Goal: Task Accomplishment & Management: Use online tool/utility

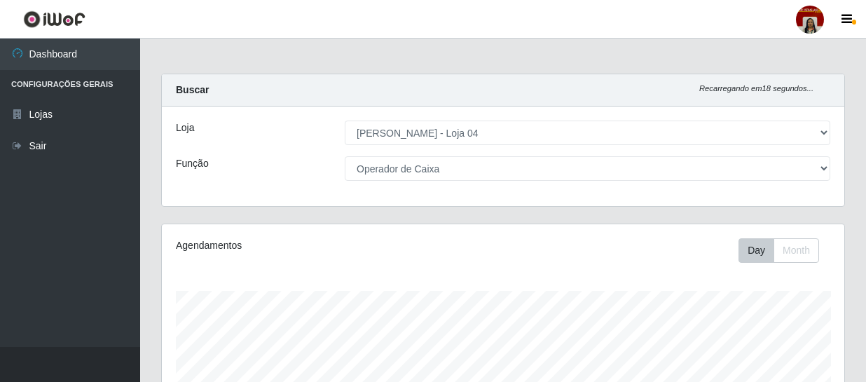
select select "251"
select select "22"
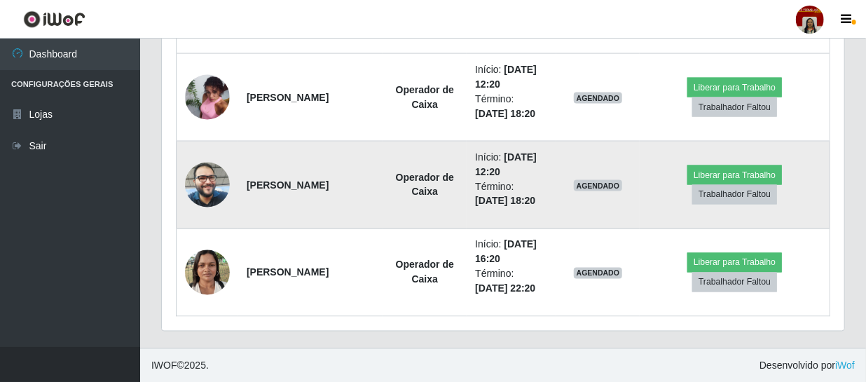
scroll to position [291, 683]
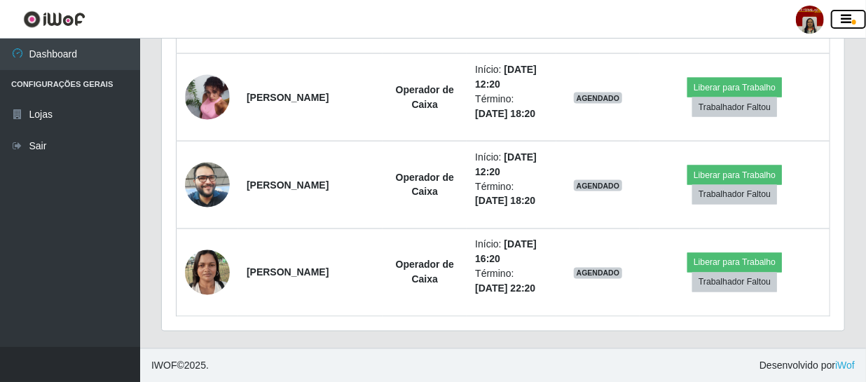
click at [846, 20] on icon "button" at bounding box center [847, 19] width 11 height 13
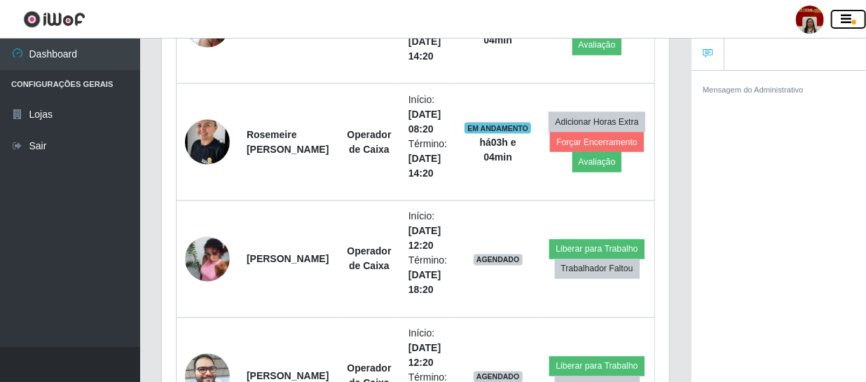
scroll to position [700733, 700515]
click at [852, 15] on button "button" at bounding box center [848, 20] width 35 height 20
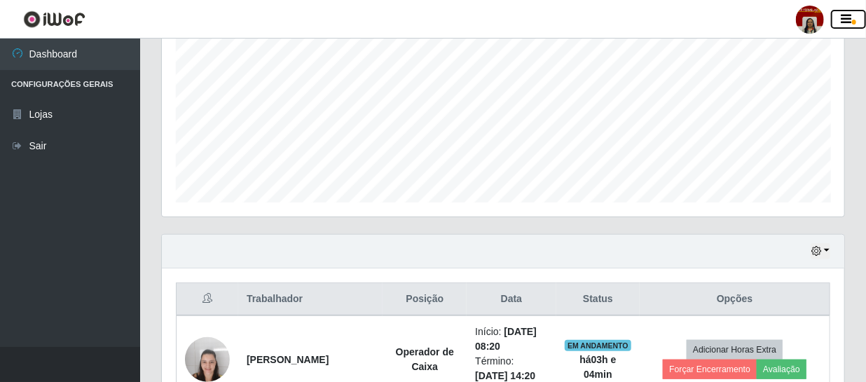
scroll to position [298, 0]
click at [818, 252] on icon "button" at bounding box center [817, 252] width 10 height 10
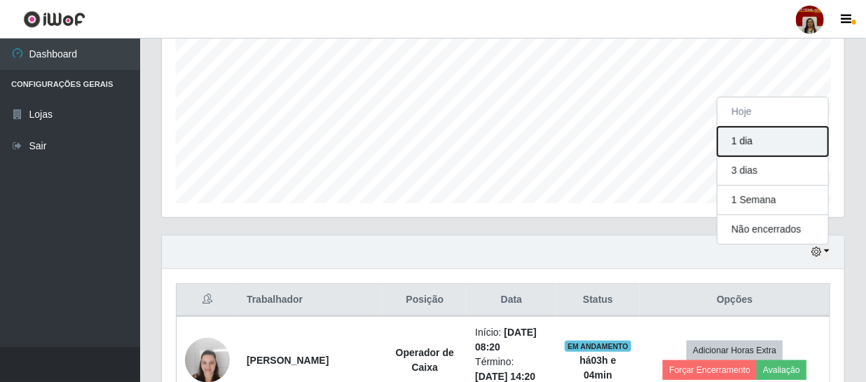
click at [755, 149] on button "1 dia" at bounding box center [773, 141] width 111 height 29
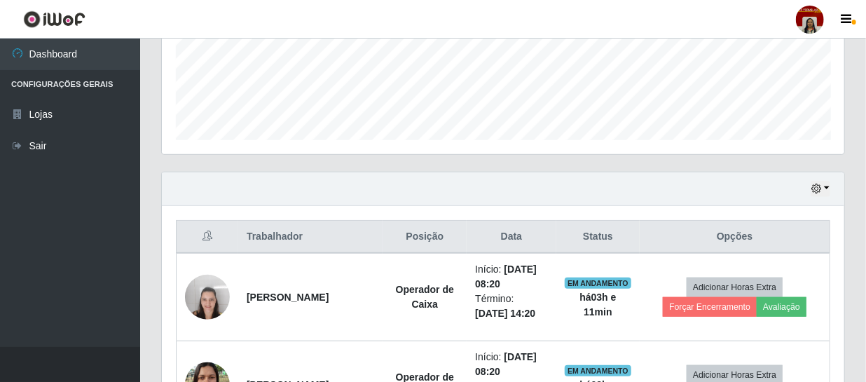
scroll to position [362, 0]
click at [815, 188] on icon "button" at bounding box center [817, 188] width 10 height 10
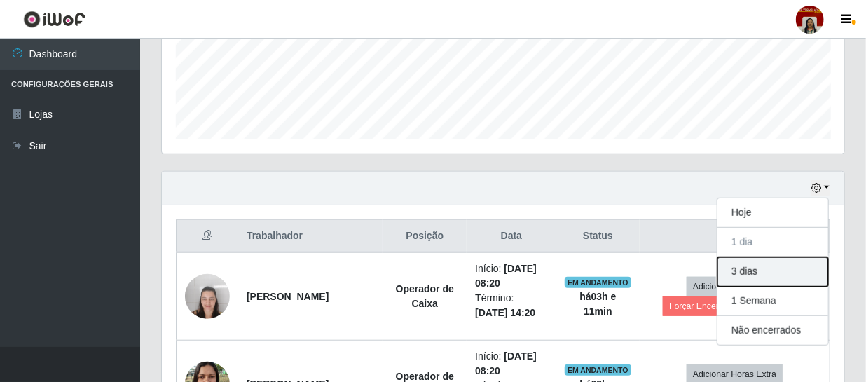
click at [756, 273] on button "3 dias" at bounding box center [773, 271] width 111 height 29
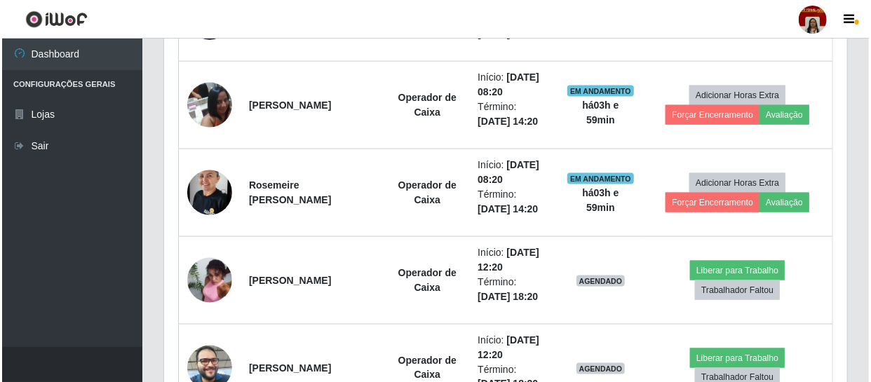
scroll to position [815, 0]
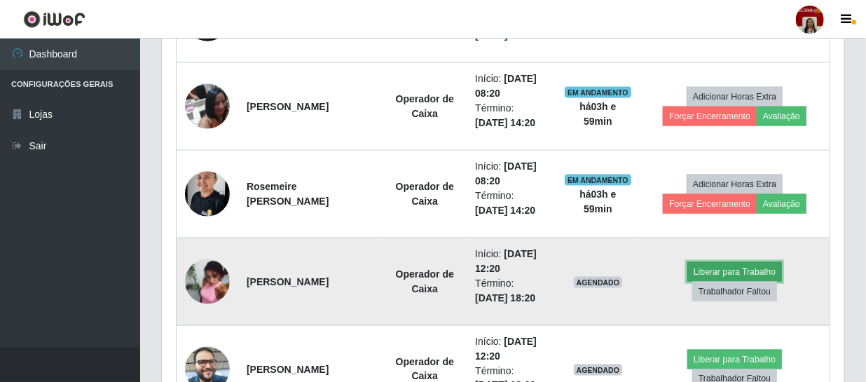
click at [716, 266] on button "Liberar para Trabalho" at bounding box center [735, 272] width 95 height 20
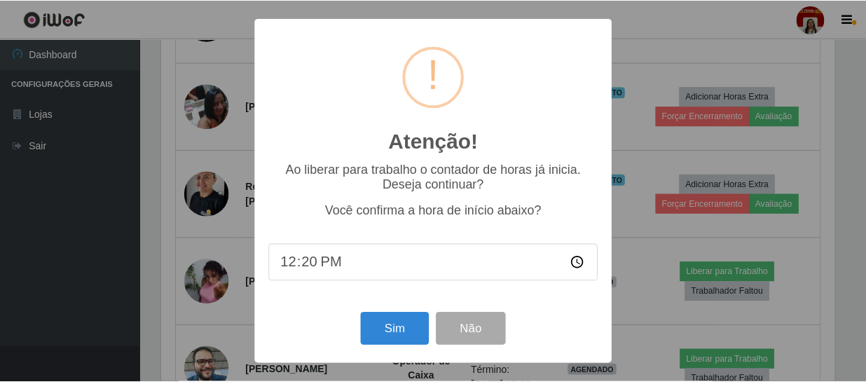
scroll to position [291, 676]
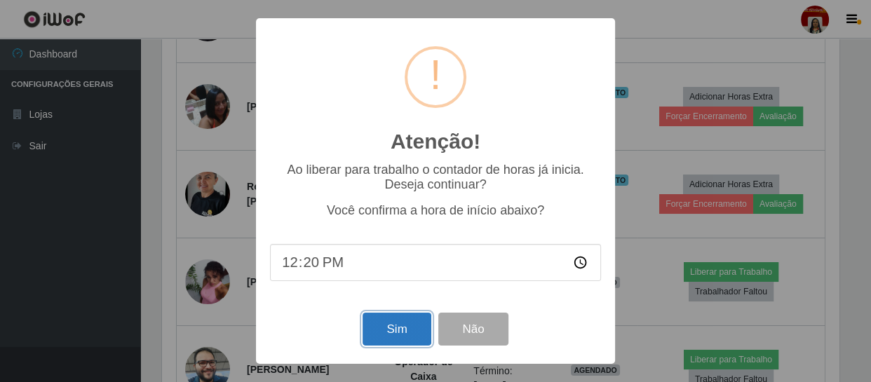
click at [408, 330] on button "Sim" at bounding box center [396, 329] width 68 height 33
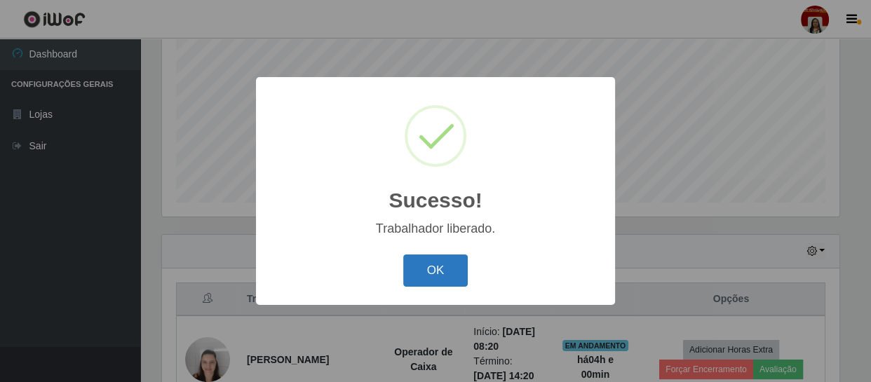
click at [444, 278] on button "OK" at bounding box center [435, 270] width 65 height 33
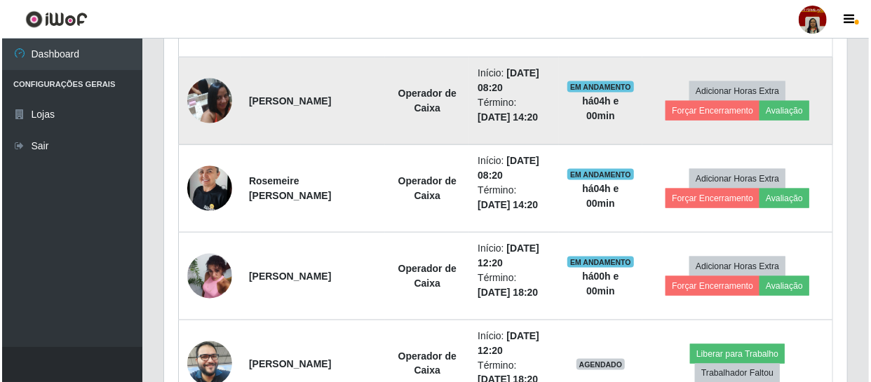
scroll to position [936, 0]
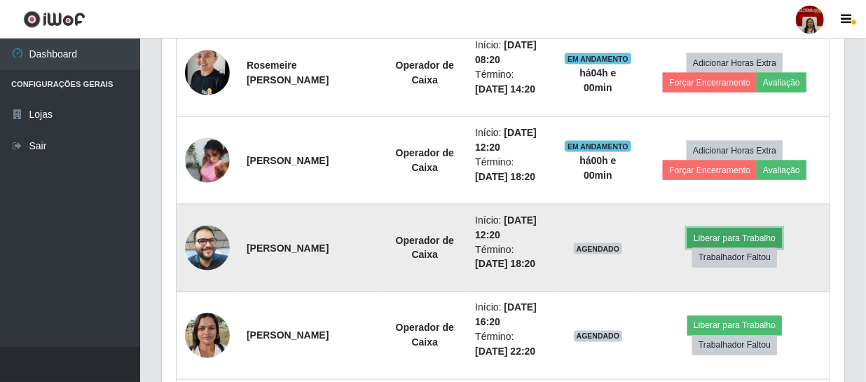
click at [744, 231] on button "Liberar para Trabalho" at bounding box center [735, 239] width 95 height 20
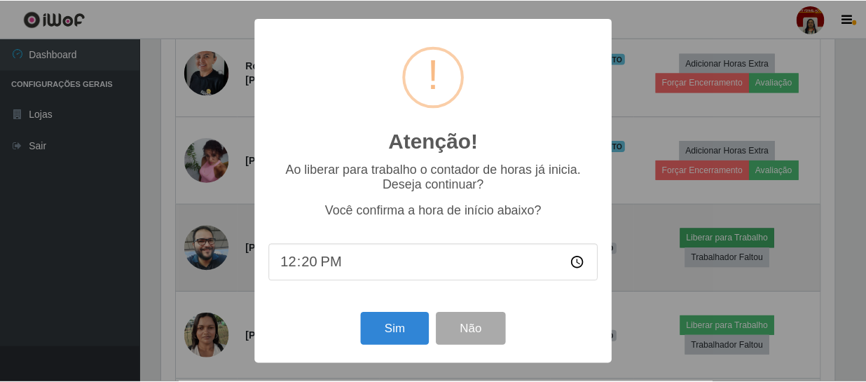
scroll to position [291, 676]
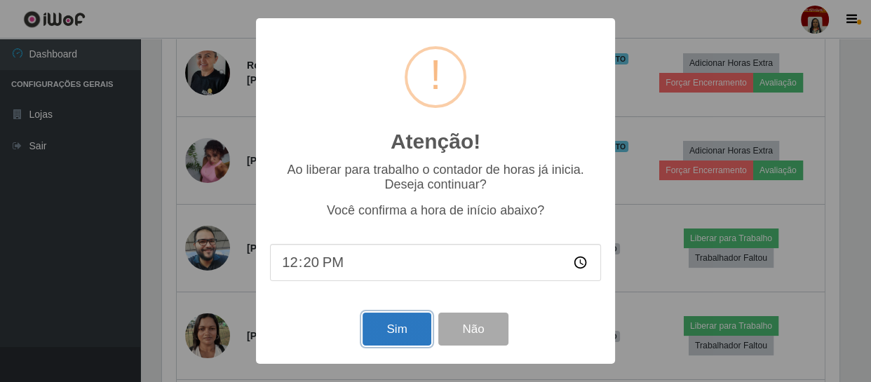
click at [381, 322] on button "Sim" at bounding box center [396, 329] width 68 height 33
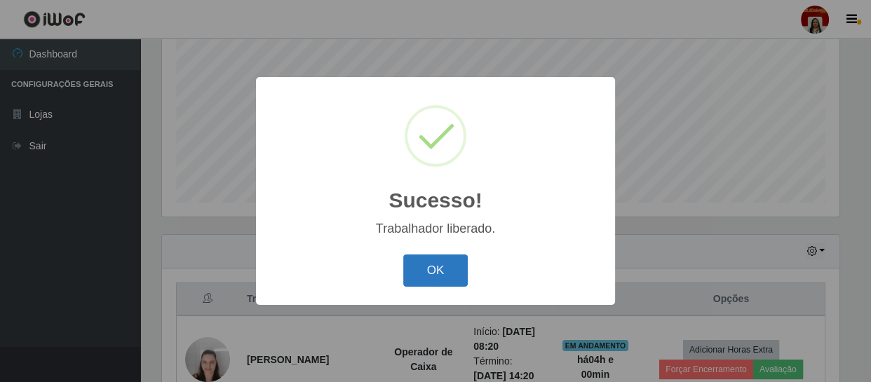
click at [435, 261] on button "OK" at bounding box center [435, 270] width 65 height 33
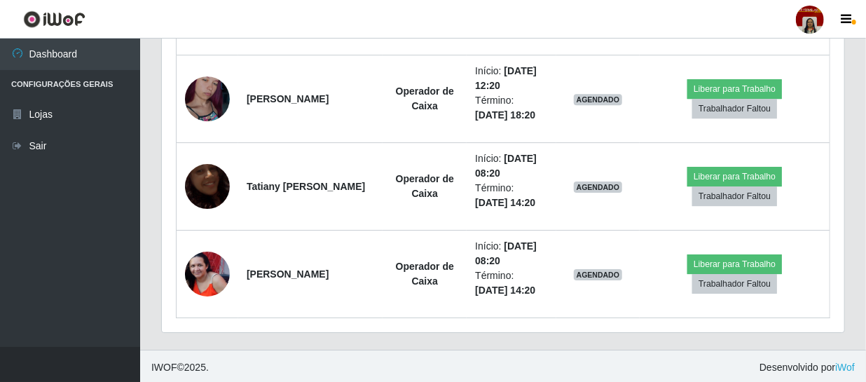
scroll to position [1962, 0]
